Goal: Task Accomplishment & Management: Use online tool/utility

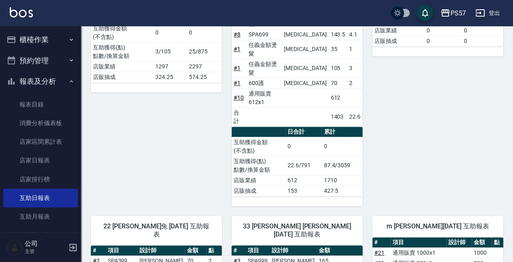
scroll to position [210, 0]
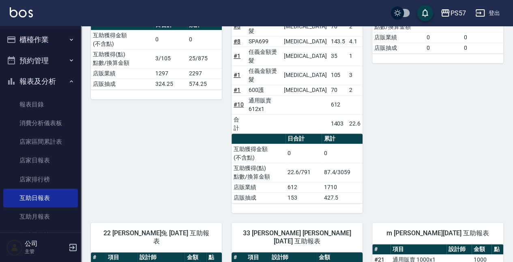
click at [42, 43] on button "櫃檯作業" at bounding box center [40, 39] width 75 height 21
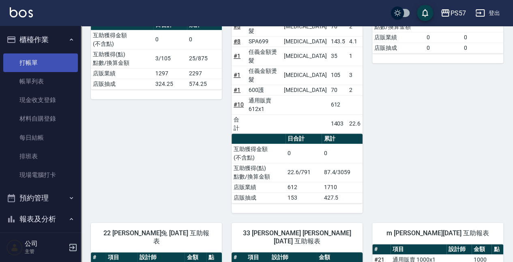
click at [37, 65] on link "打帳單" at bounding box center [40, 63] width 75 height 19
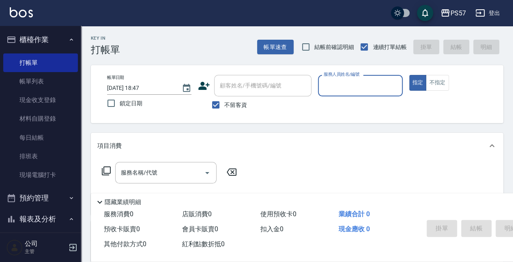
type input "ㄩ"
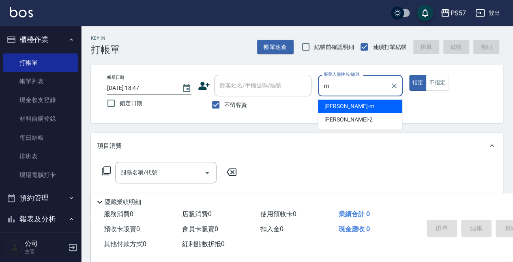
type input "[PERSON_NAME]-m"
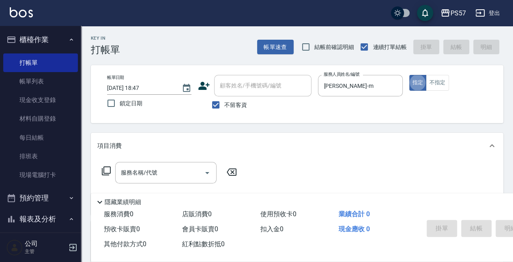
type button "true"
click at [153, 175] on input "服務名稱/代號" at bounding box center [160, 173] width 82 height 14
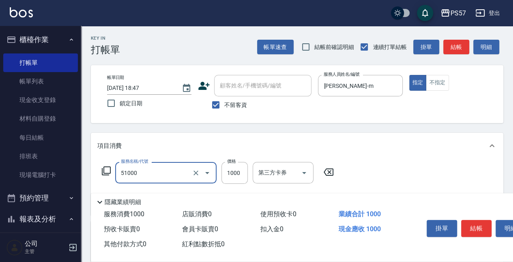
type input "任意金額染髮(51000)"
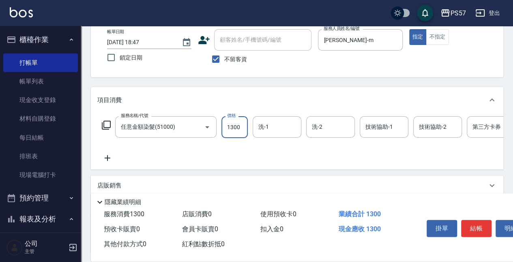
scroll to position [54, 0]
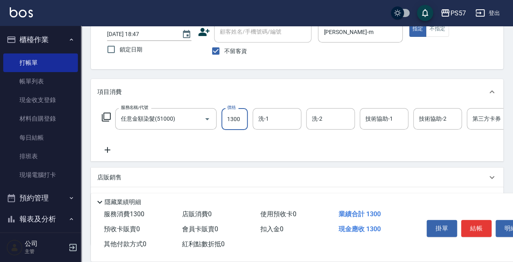
type input "1300"
click at [101, 150] on icon at bounding box center [107, 150] width 20 height 10
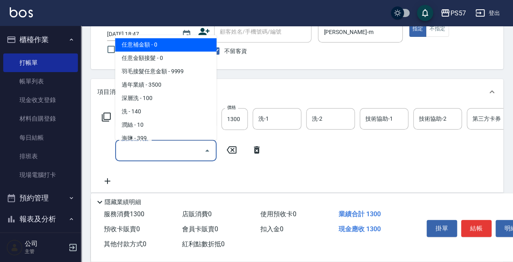
click at [122, 147] on input "服務名稱/代號" at bounding box center [160, 151] width 82 height 14
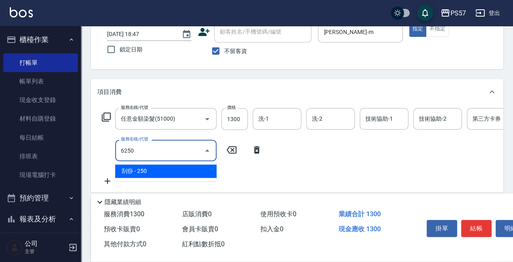
type input "刮痧(6250)"
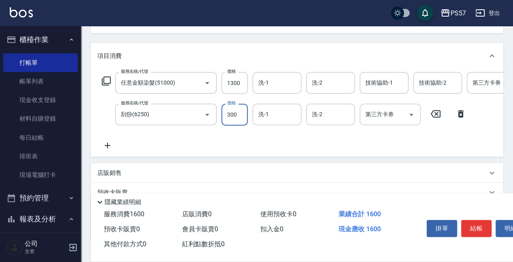
scroll to position [108, 0]
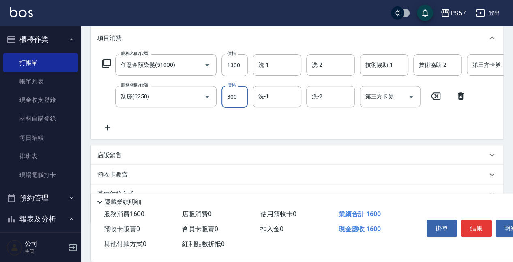
type input "300"
click at [138, 129] on div "服務名稱/代號 任意金額染髮(51000) 服務名稱/代號 價格 1300 價格 洗-1 洗-1 洗-2 洗-2 技術協助-1 技術協助-1 技術協助-2 技…" at bounding box center [324, 93] width 455 height 78
click at [104, 131] on icon at bounding box center [107, 128] width 20 height 10
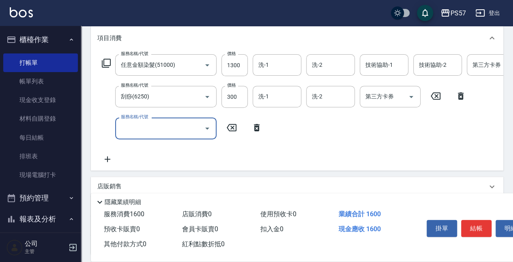
click at [133, 127] on input "服務名稱/代號" at bounding box center [160, 128] width 82 height 14
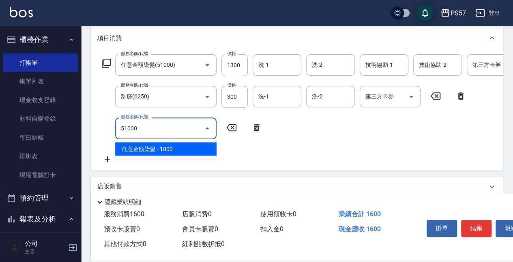
type input "任意金額染髮(51000)"
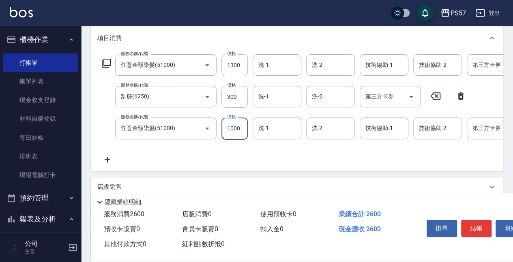
click at [112, 159] on icon at bounding box center [107, 160] width 20 height 10
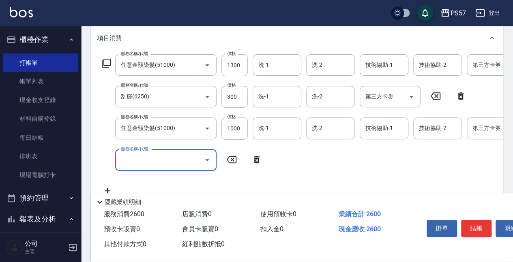
drag, startPoint x: 112, startPoint y: 159, endPoint x: 152, endPoint y: 163, distance: 39.9
click at [152, 163] on input "服務名稱/代號" at bounding box center [160, 160] width 82 height 14
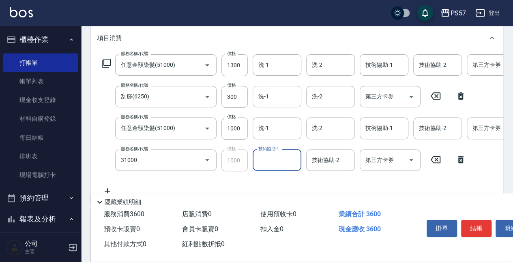
type input "1000護(31000)"
click at [264, 70] on input "洗-1" at bounding box center [276, 65] width 41 height 14
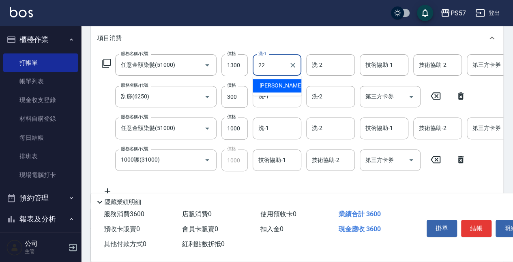
type input "[PERSON_NAME]-22"
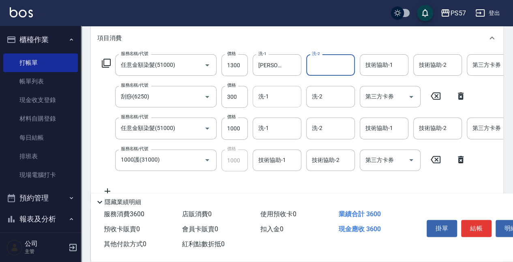
click at [274, 92] on input "洗-1" at bounding box center [276, 97] width 41 height 14
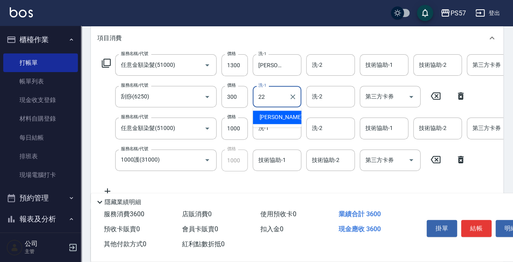
type input "[PERSON_NAME]-22"
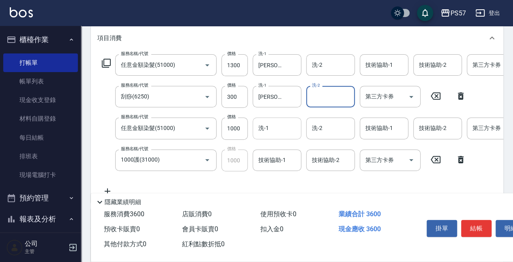
click at [276, 129] on input "洗-1" at bounding box center [276, 128] width 41 height 14
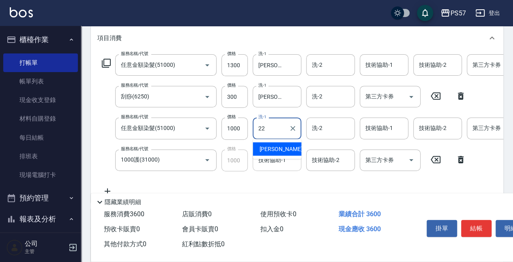
type input "[PERSON_NAME]-22"
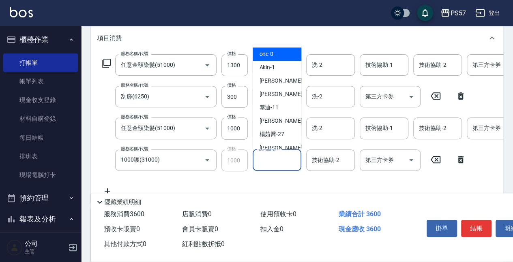
click at [279, 159] on input "技術協助-1" at bounding box center [276, 160] width 41 height 14
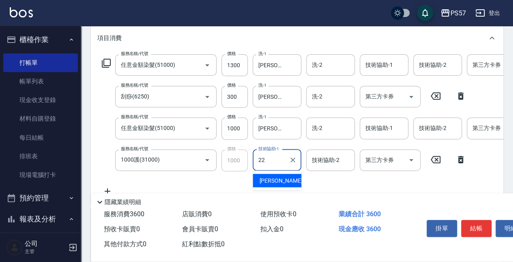
type input "[PERSON_NAME]-22"
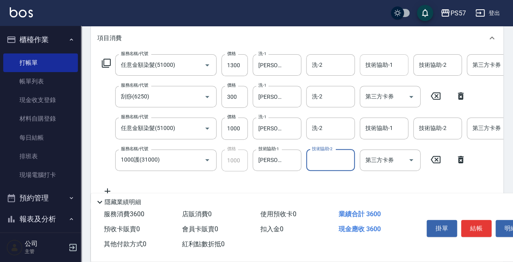
click at [370, 71] on input "技術協助-1" at bounding box center [383, 65] width 41 height 14
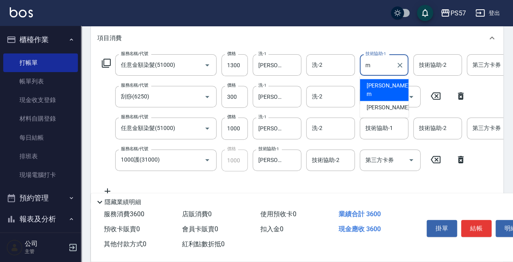
type input "[PERSON_NAME]-m"
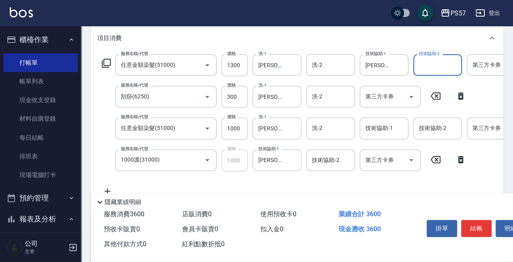
click at [370, 99] on input "第三方卡券" at bounding box center [383, 97] width 41 height 14
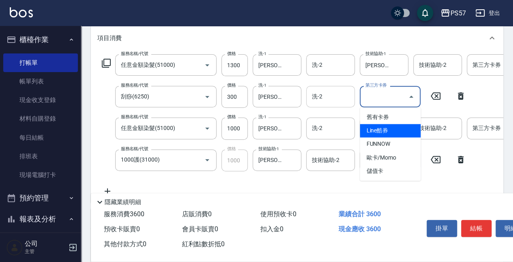
click at [337, 106] on div "洗-2" at bounding box center [330, 96] width 49 height 21
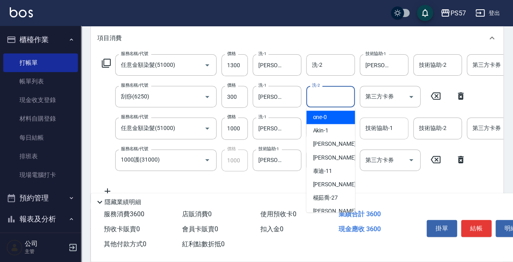
click at [381, 122] on div "技術協助-1 技術協助-1" at bounding box center [384, 128] width 49 height 21
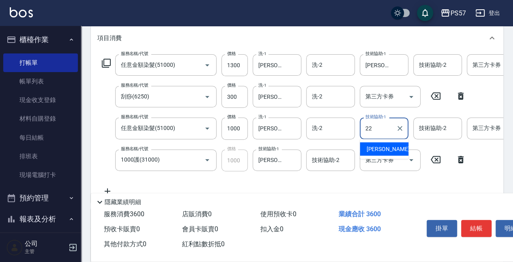
type input "[PERSON_NAME]-22"
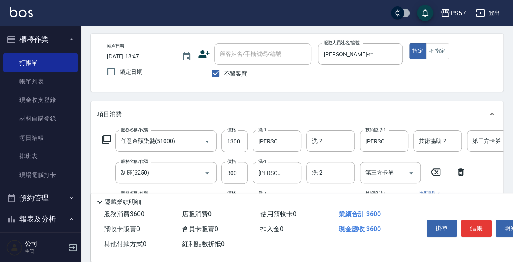
scroll to position [0, 0]
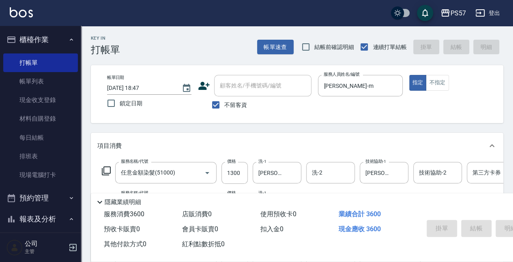
type input "[DATE] 18:48"
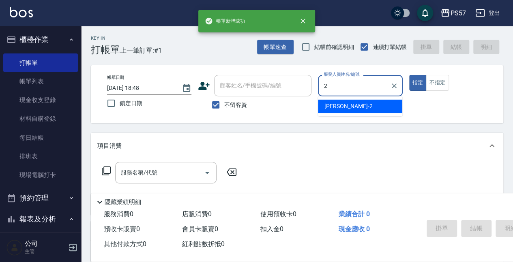
type input "[PERSON_NAME]-2"
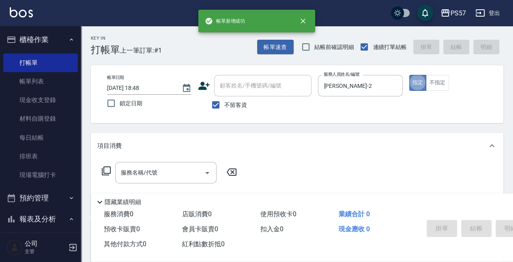
click at [420, 76] on button "指定" at bounding box center [417, 83] width 17 height 16
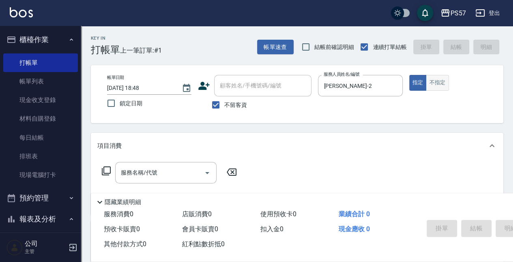
click at [438, 80] on button "不指定" at bounding box center [437, 83] width 23 height 16
click at [129, 169] on input "服務名稱/代號" at bounding box center [160, 173] width 82 height 14
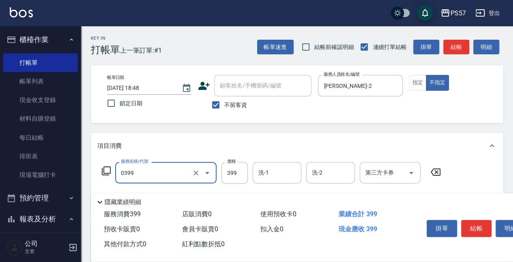
type input "SPA399(0399)"
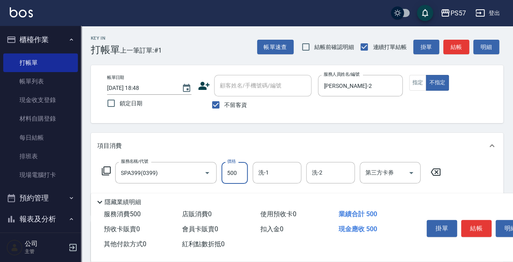
type input "500"
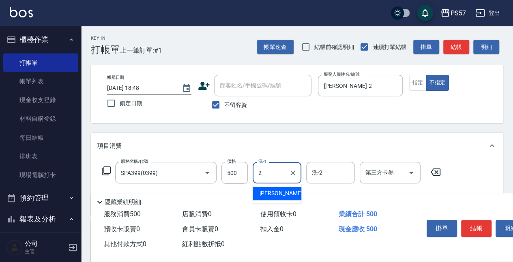
type input "[PERSON_NAME]-2"
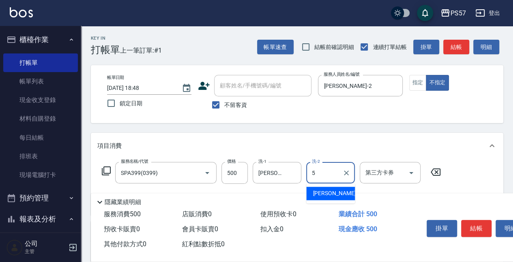
type input "[PERSON_NAME]5"
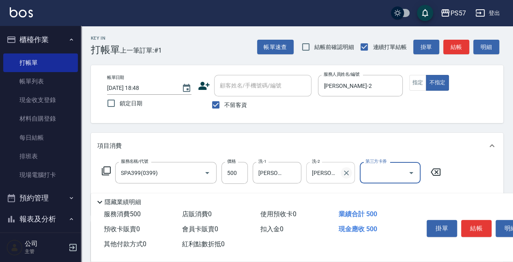
click at [348, 173] on icon "Clear" at bounding box center [346, 173] width 8 height 8
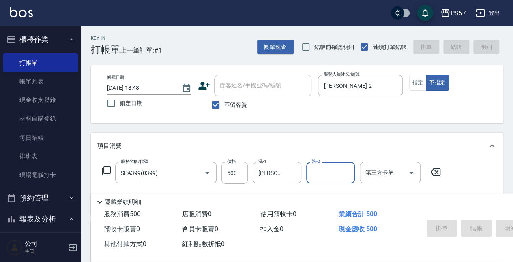
type input "[DATE] 18:49"
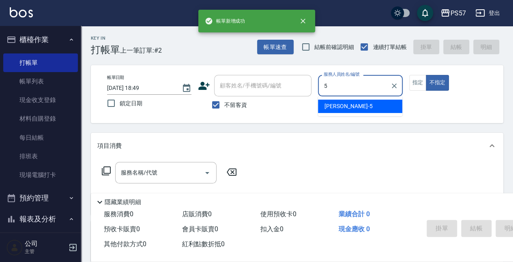
type input "[PERSON_NAME]5"
type button "false"
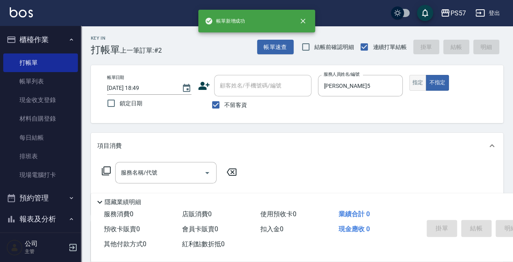
click at [418, 87] on button "指定" at bounding box center [417, 83] width 17 height 16
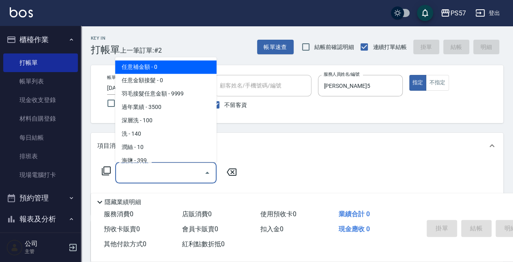
click at [143, 168] on input "服務名稱/代號" at bounding box center [160, 173] width 82 height 14
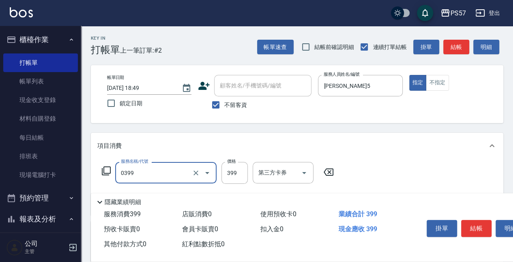
type input "SPA399(0399)"
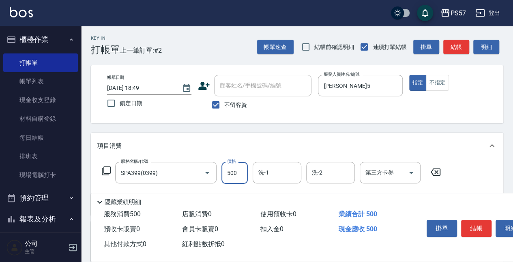
type input "500"
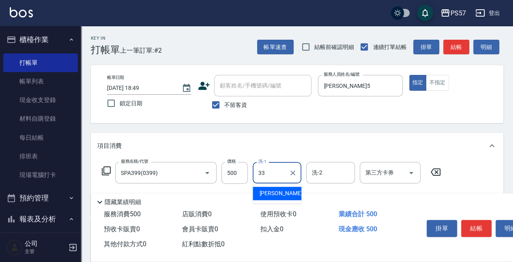
type input "[PERSON_NAME]-33"
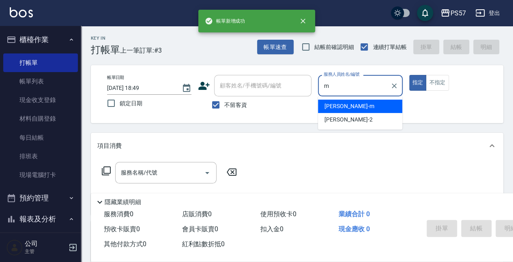
type input "[PERSON_NAME]-m"
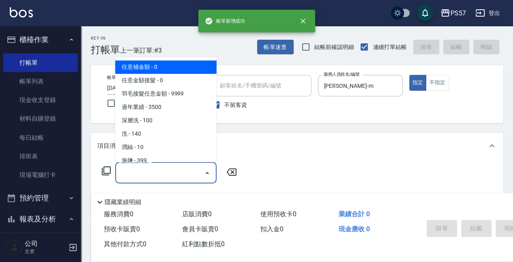
click at [123, 175] on input "服務名稱/代號" at bounding box center [160, 173] width 82 height 14
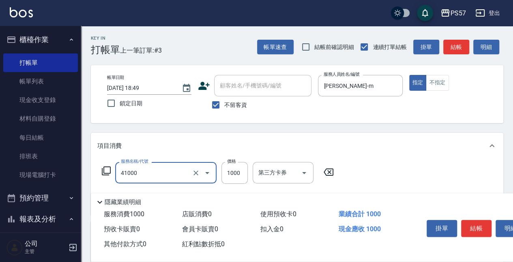
type input "任義金額燙髮(41000)"
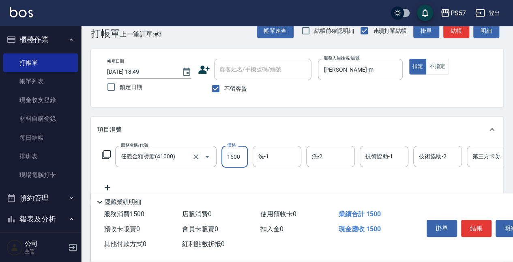
scroll to position [81, 0]
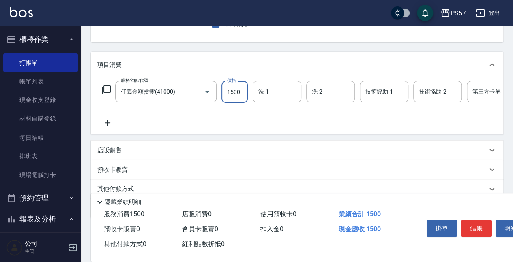
type input "1500"
click at [105, 121] on icon at bounding box center [107, 123] width 20 height 10
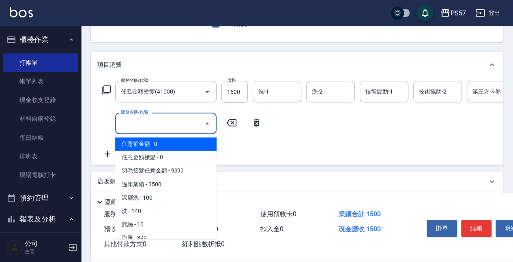
click at [145, 128] on input "服務名稱/代號" at bounding box center [160, 123] width 82 height 14
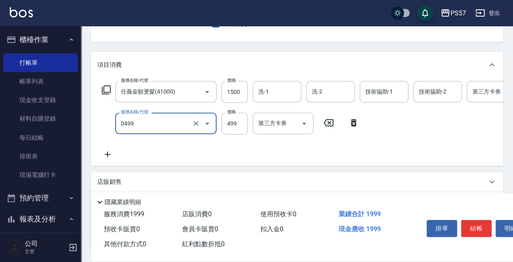
type input "SPA499(0499)"
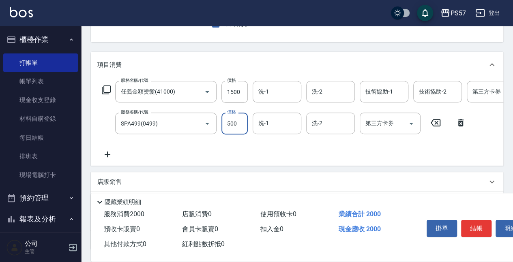
type input "500"
click at [105, 156] on icon at bounding box center [107, 155] width 20 height 10
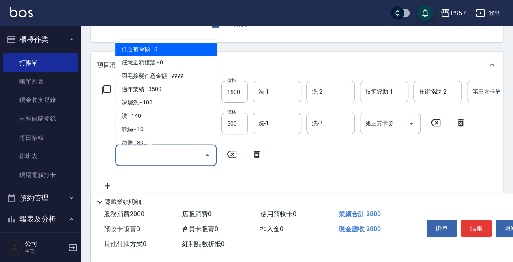
click at [131, 157] on input "服務名稱/代號" at bounding box center [160, 155] width 82 height 14
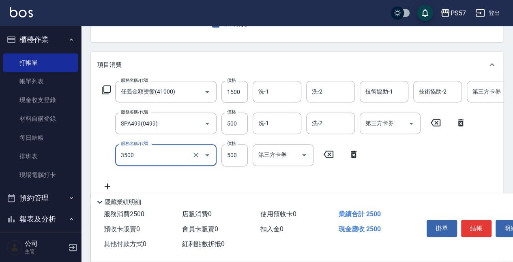
type input "500護(3500)"
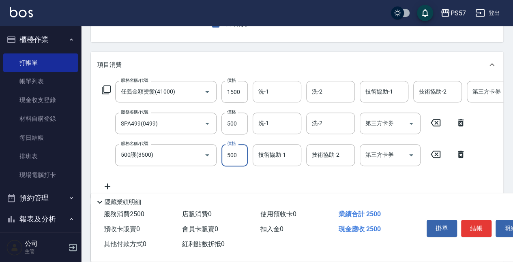
click at [261, 82] on div "洗-1" at bounding box center [277, 91] width 49 height 21
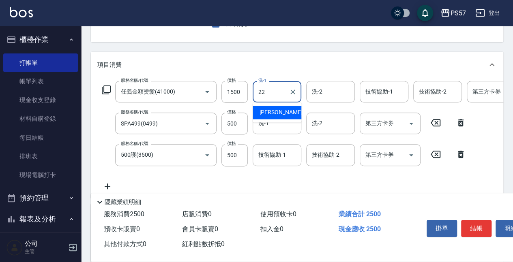
type input "[PERSON_NAME]-22"
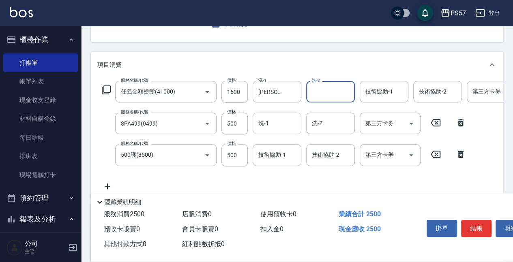
click at [266, 114] on div "洗-1" at bounding box center [277, 123] width 49 height 21
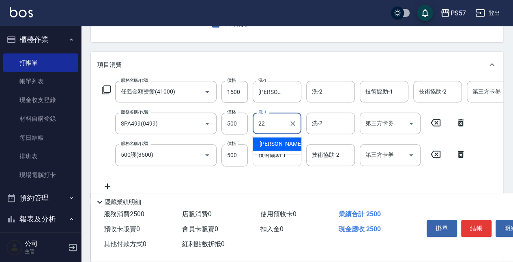
type input "[PERSON_NAME]-22"
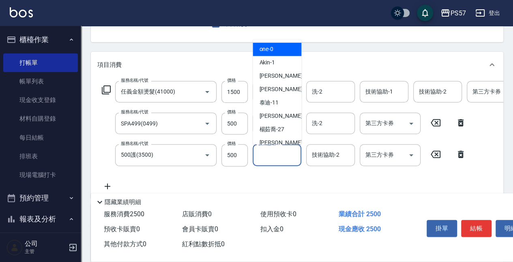
click at [278, 151] on input "技術協助-1" at bounding box center [276, 155] width 41 height 14
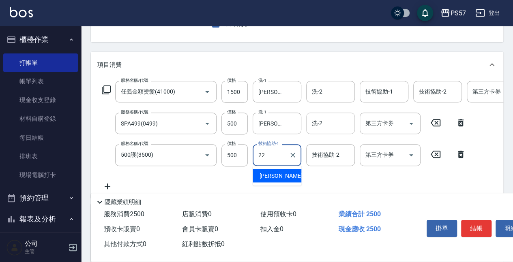
type input "[PERSON_NAME]-22"
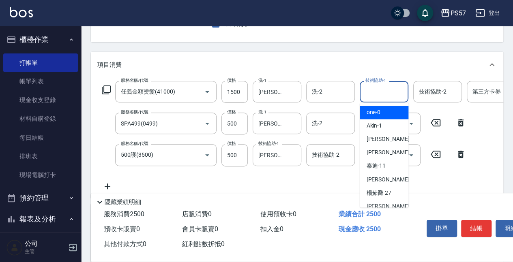
click at [390, 94] on input "技術協助-1" at bounding box center [383, 92] width 41 height 14
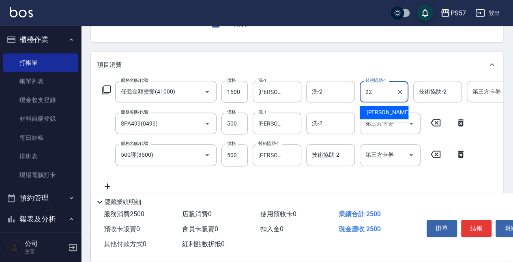
type input "[PERSON_NAME]-22"
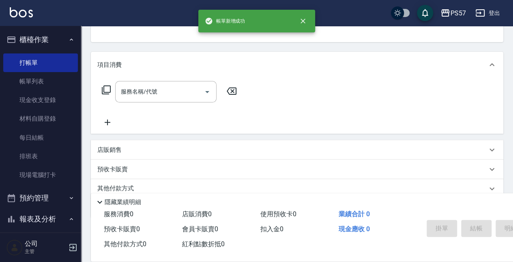
scroll to position [79, 0]
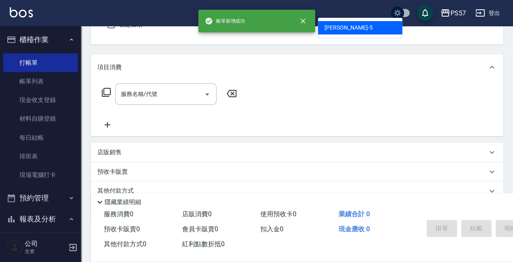
type input "[PERSON_NAME]5"
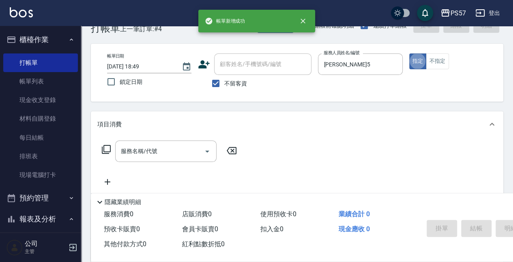
scroll to position [21, 0]
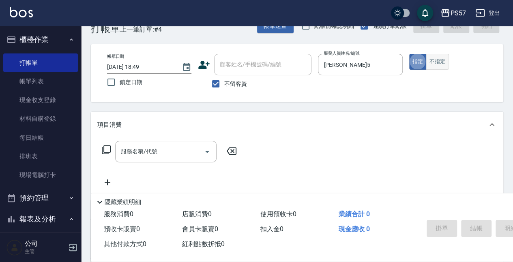
click at [439, 58] on button "不指定" at bounding box center [437, 62] width 23 height 16
click at [139, 157] on input "服務名稱/代號" at bounding box center [160, 152] width 82 height 14
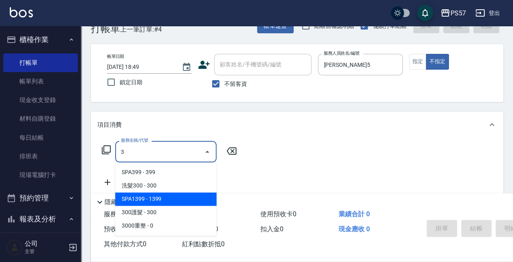
click at [151, 188] on span "洗髮300 - 300" at bounding box center [165, 185] width 101 height 13
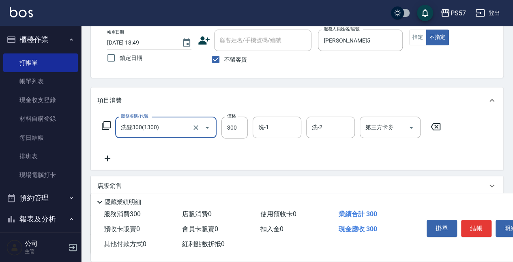
scroll to position [75, 0]
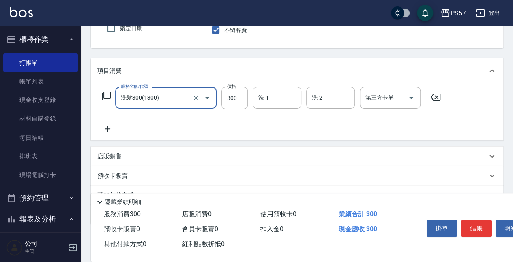
type input "洗髮300(1300)"
click at [106, 128] on icon at bounding box center [107, 129] width 20 height 10
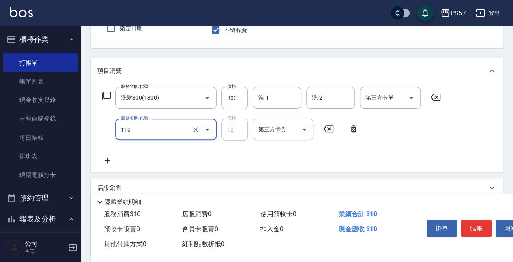
type input "潤絲(110)"
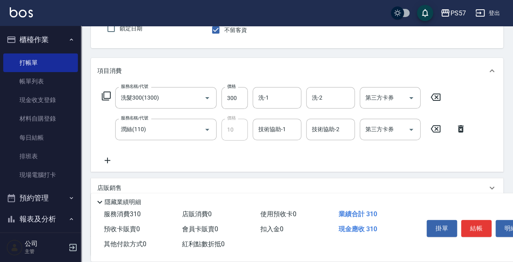
click at [113, 161] on icon at bounding box center [107, 161] width 20 height 10
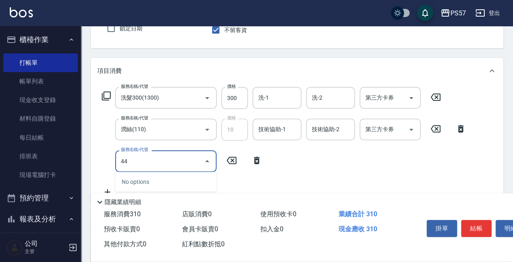
type input "4"
type input "剪髮210(2210)"
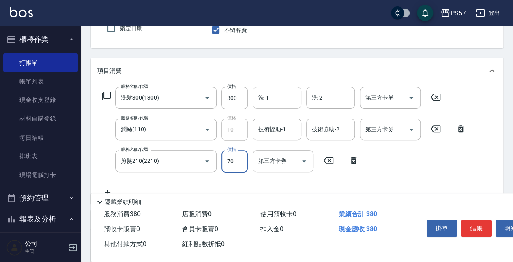
click at [268, 106] on div "洗-1" at bounding box center [277, 97] width 49 height 21
type input "70"
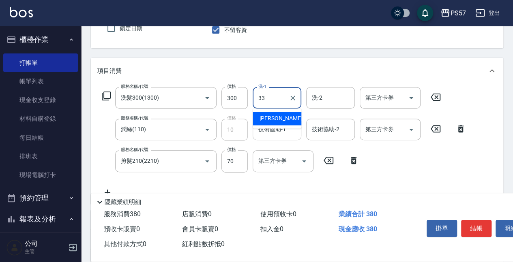
type input "[PERSON_NAME]-33"
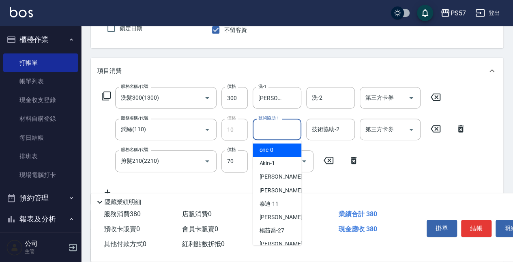
click at [273, 136] on input "技術協助-1" at bounding box center [276, 129] width 41 height 14
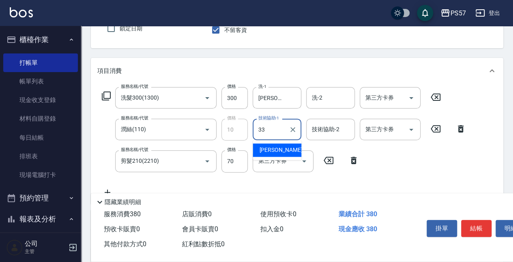
type input "[PERSON_NAME]-33"
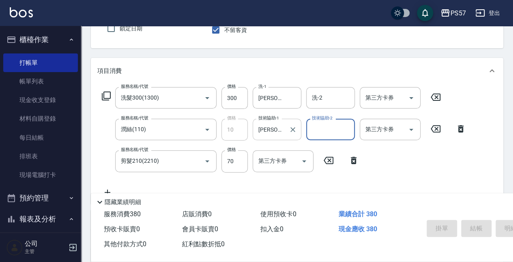
type input "[DATE] 18:50"
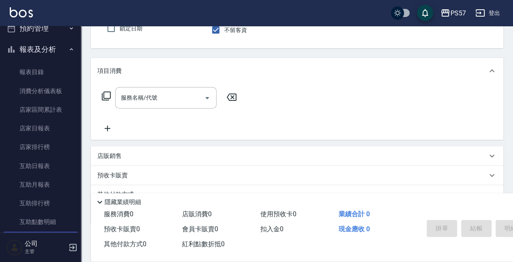
scroll to position [243, 0]
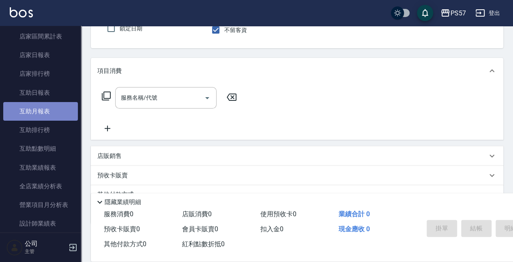
click at [46, 118] on link "互助月報表" at bounding box center [40, 111] width 75 height 19
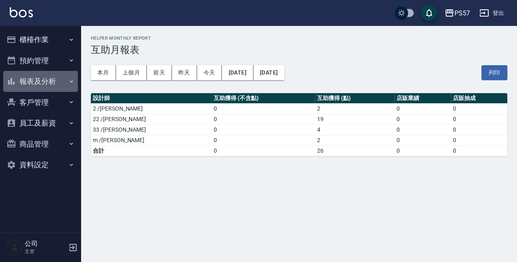
click at [62, 85] on button "報表及分析" at bounding box center [40, 81] width 75 height 21
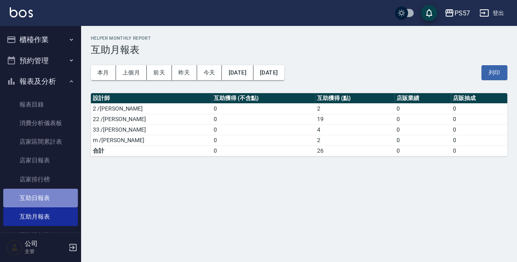
click at [42, 200] on link "互助日報表" at bounding box center [40, 198] width 75 height 19
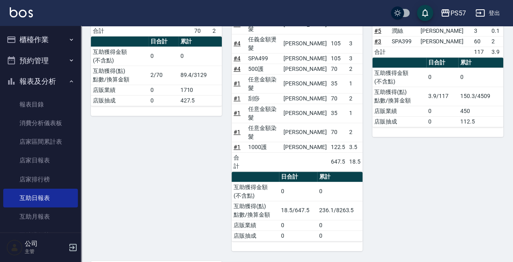
scroll to position [142, 0]
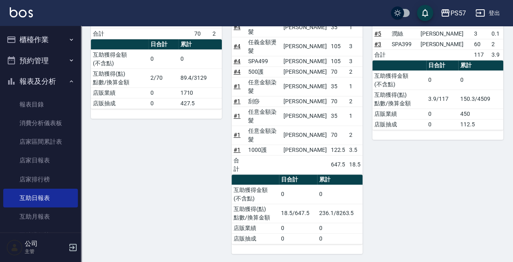
click at [57, 38] on button "櫃檯作業" at bounding box center [40, 39] width 75 height 21
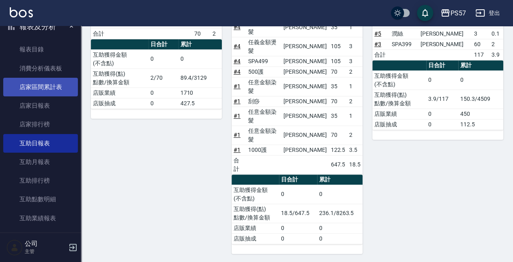
scroll to position [297, 0]
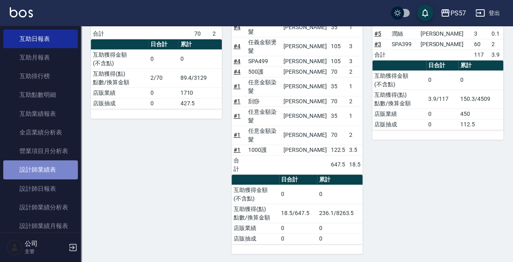
click at [54, 173] on link "設計師業績表" at bounding box center [40, 170] width 75 height 19
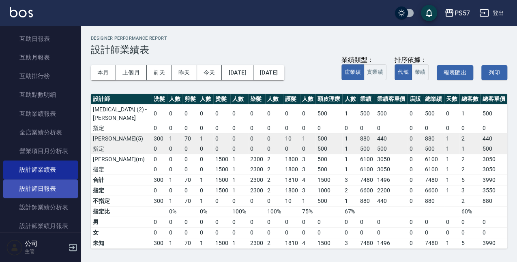
click at [43, 185] on link "設計師日報表" at bounding box center [40, 189] width 75 height 19
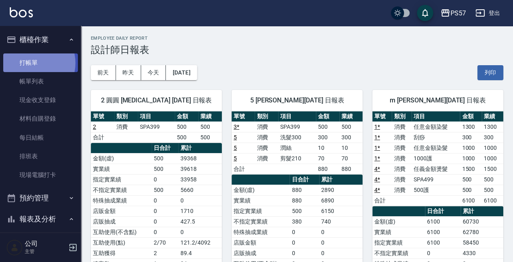
click at [33, 63] on link "打帳單" at bounding box center [40, 63] width 75 height 19
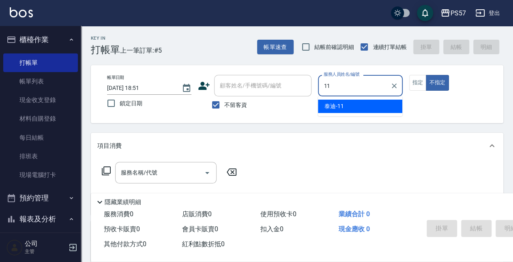
type input "1"
